Goal: Find contact information: Find contact information

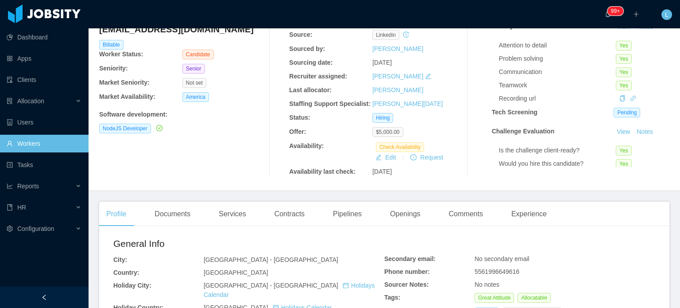
scroll to position [177, 0]
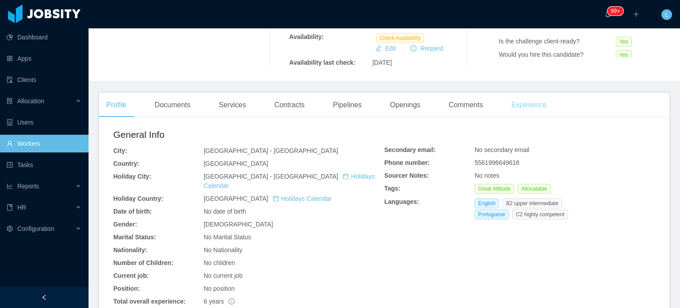
click at [525, 109] on div "Experience" at bounding box center [530, 105] width 50 height 25
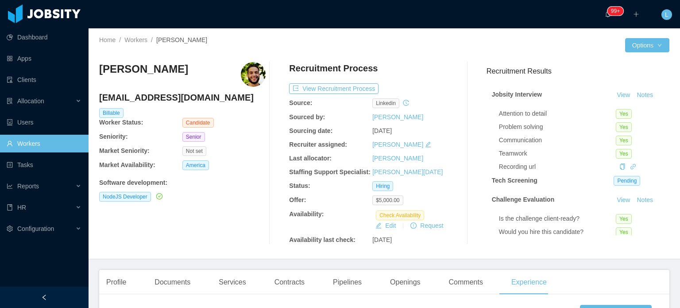
drag, startPoint x: 152, startPoint y: 106, endPoint x: 149, endPoint y: 101, distance: 5.9
click at [151, 104] on div "[EMAIL_ADDRESS][DOMAIN_NAME]" at bounding box center [182, 99] width 167 height 17
click at [149, 101] on h4 "[EMAIL_ADDRESS][DOMAIN_NAME]" at bounding box center [182, 97] width 167 height 12
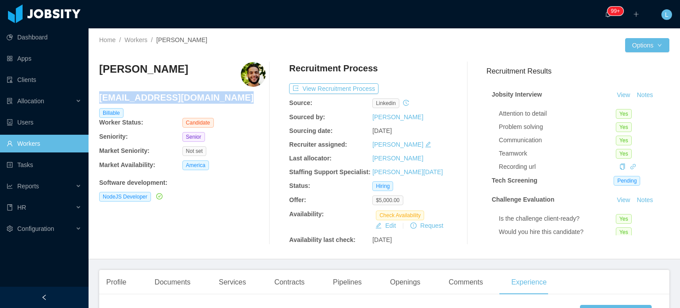
copy h4 "[EMAIL_ADDRESS][DOMAIN_NAME]"
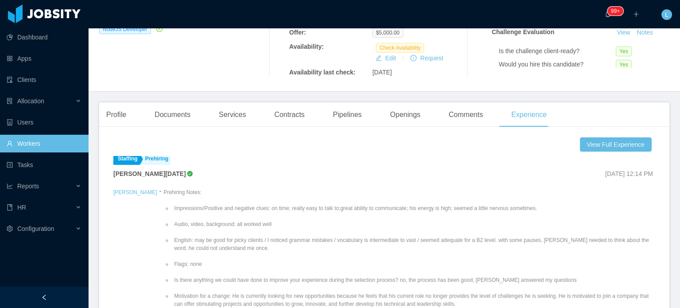
scroll to position [177, 0]
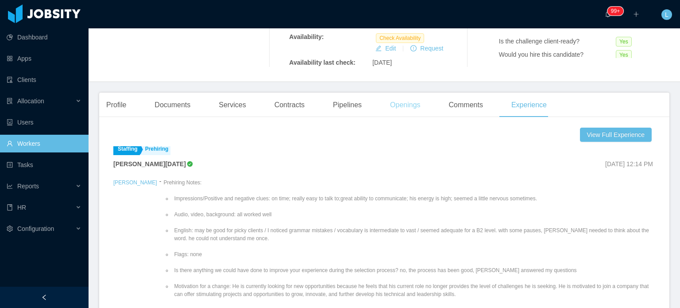
click at [393, 102] on div "Openings" at bounding box center [405, 105] width 45 height 25
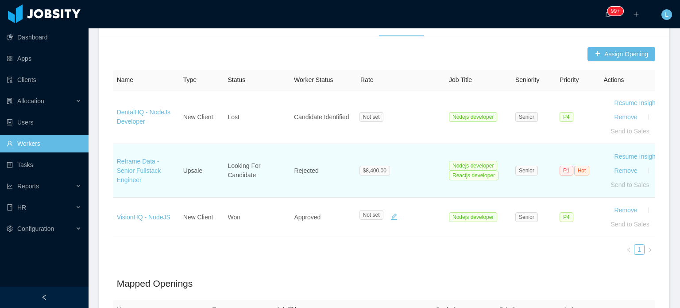
scroll to position [266, 0]
